Goal: Information Seeking & Learning: Learn about a topic

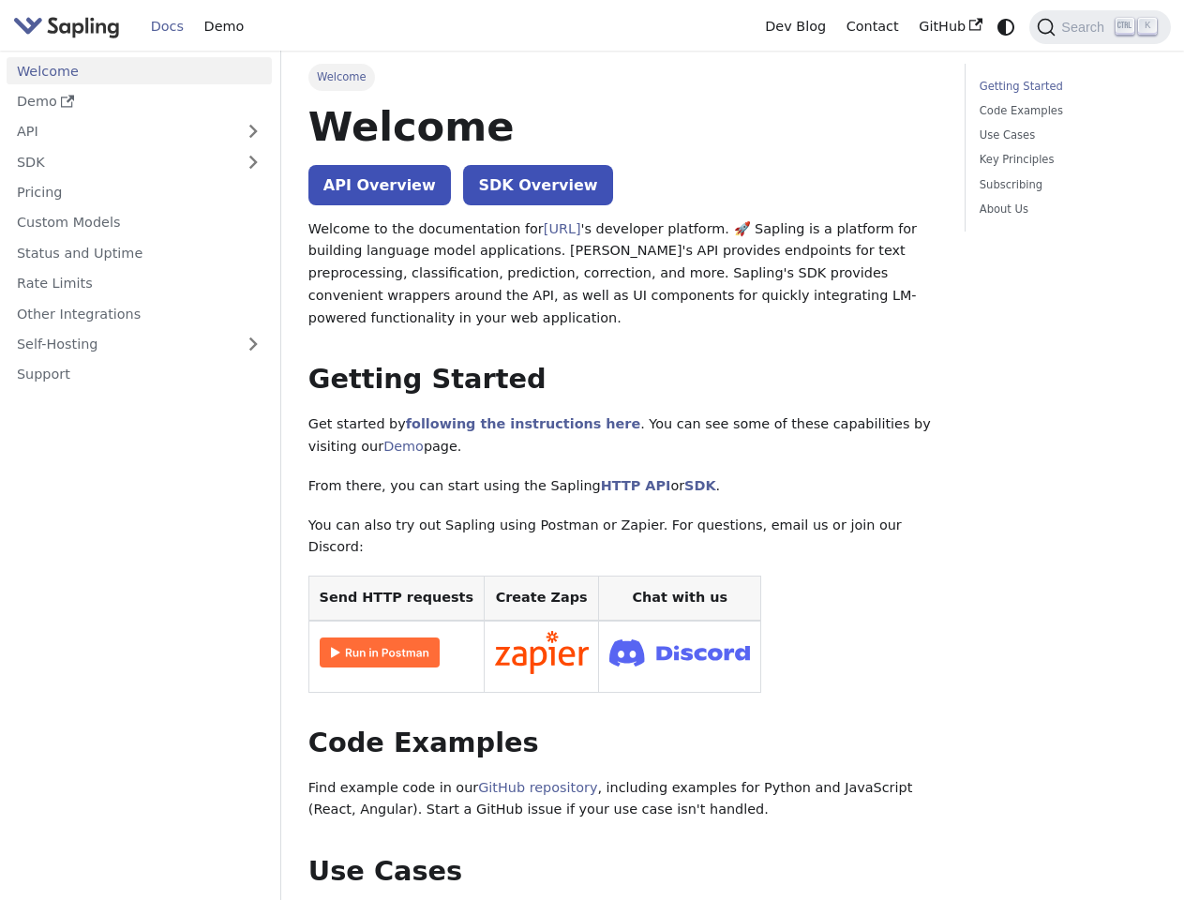
click at [1006, 26] on icon "Switch between dark and light mode (currently system mode)" at bounding box center [1006, 27] width 17 height 17
click at [1100, 27] on span "Search" at bounding box center [1086, 27] width 60 height 15
click at [252, 131] on button "Expand sidebar category 'API'" at bounding box center [253, 131] width 38 height 27
click at [252, 161] on button "Expand sidebar category 'SDK'" at bounding box center [253, 161] width 38 height 27
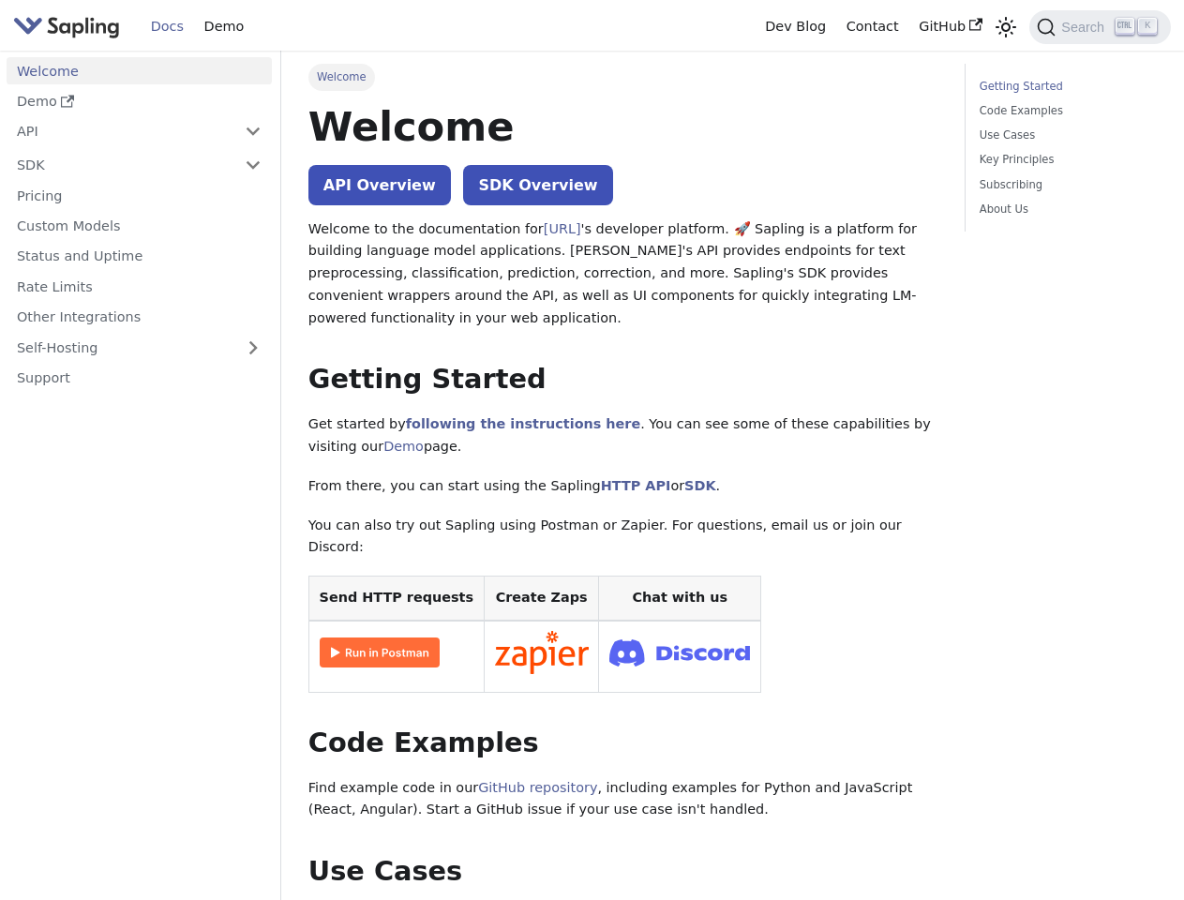
click at [139, 344] on link "Self-Hosting" at bounding box center [139, 347] width 265 height 27
